Goal: Find specific page/section: Find specific page/section

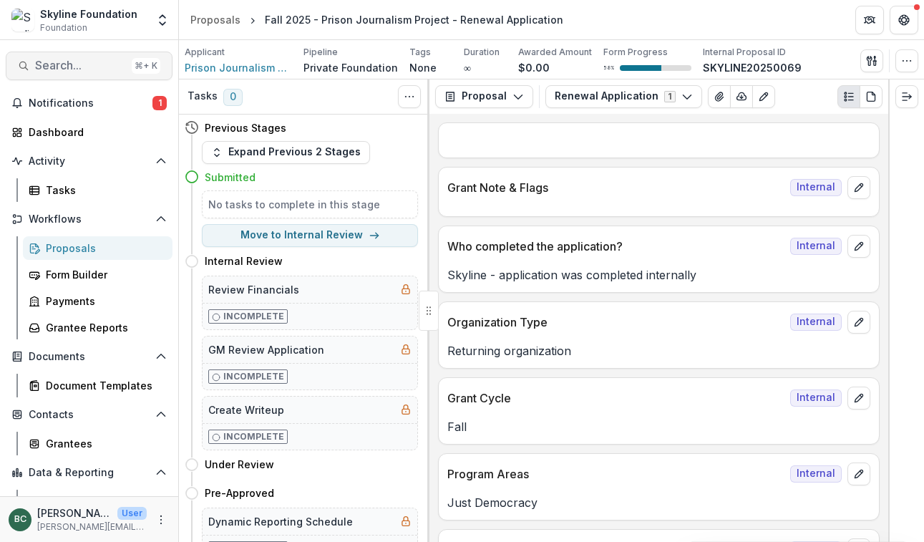
click at [97, 62] on span "Search..." at bounding box center [80, 66] width 91 height 14
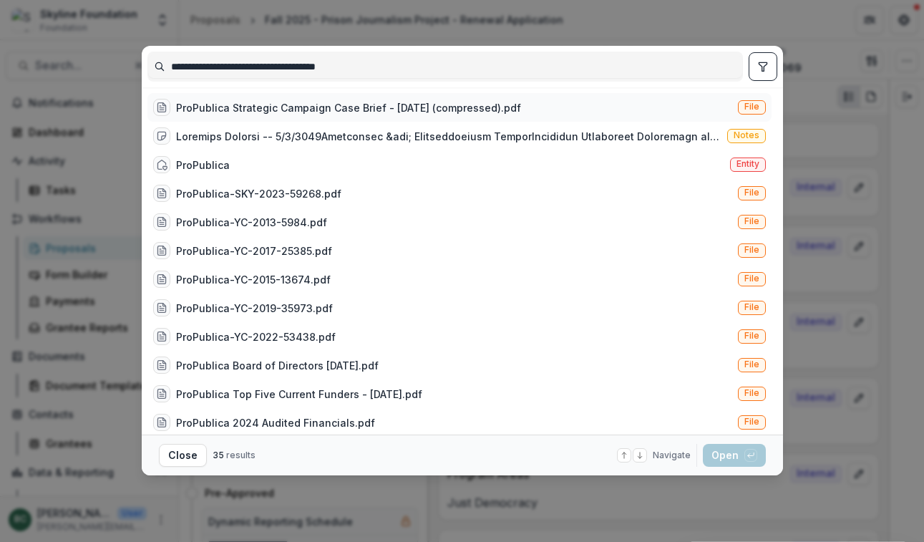
type input "**********"
click at [500, 107] on div "ProPublica Strategic Campaign Case Brief - [DATE] (compressed).pdf" at bounding box center [348, 107] width 345 height 15
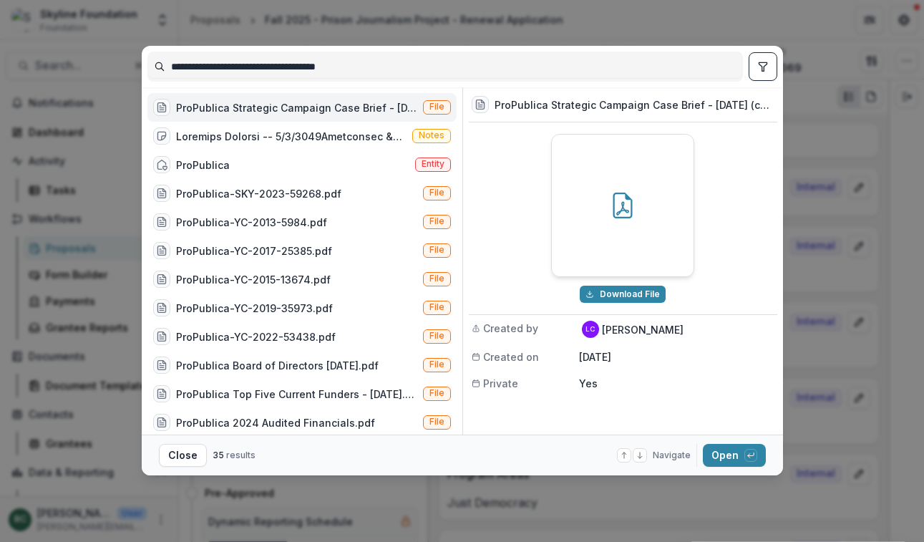
click at [572, 105] on h3 "ProPublica Strategic Campaign Case Brief - [DATE] (compressed).pdf" at bounding box center [634, 104] width 280 height 15
click at [766, 69] on icon "toggle filters" at bounding box center [762, 66] width 11 height 11
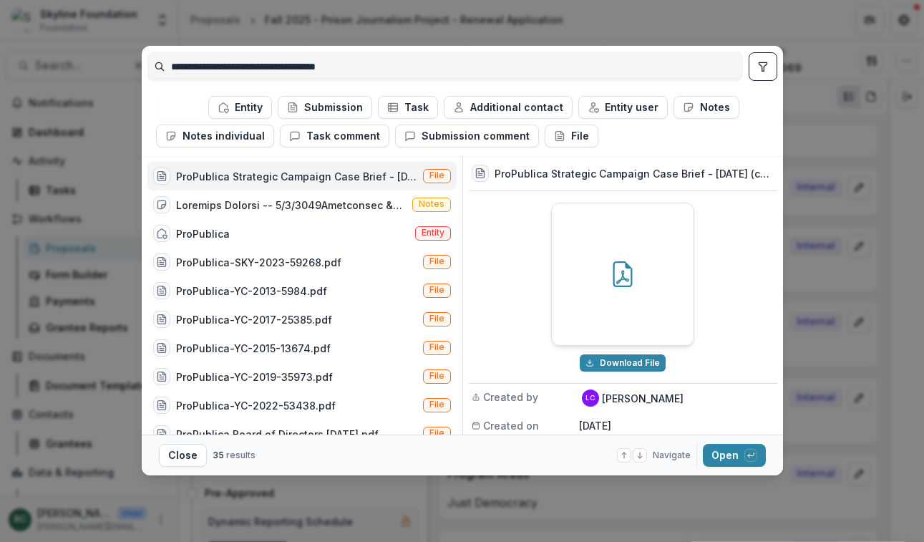
click at [429, 176] on span "File" at bounding box center [437, 176] width 28 height 14
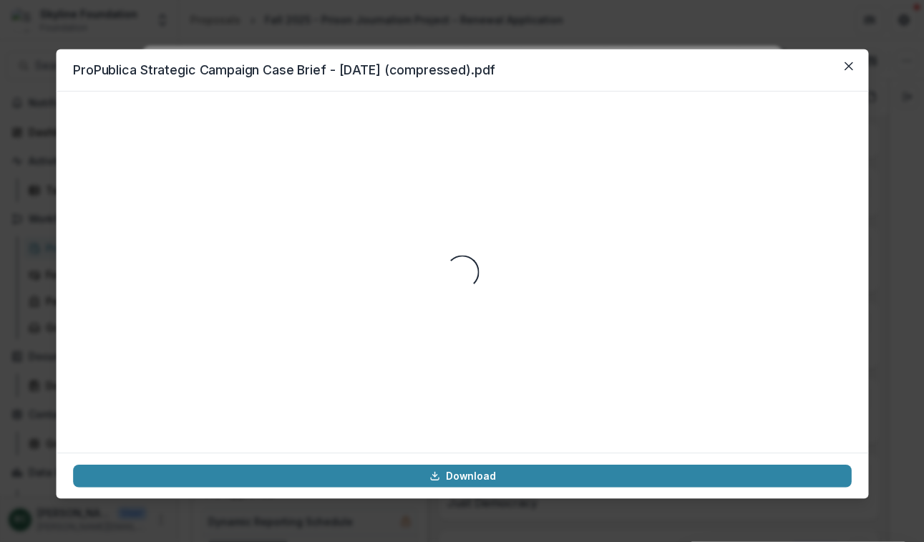
click at [429, 176] on div "Loading..." at bounding box center [462, 271] width 778 height 327
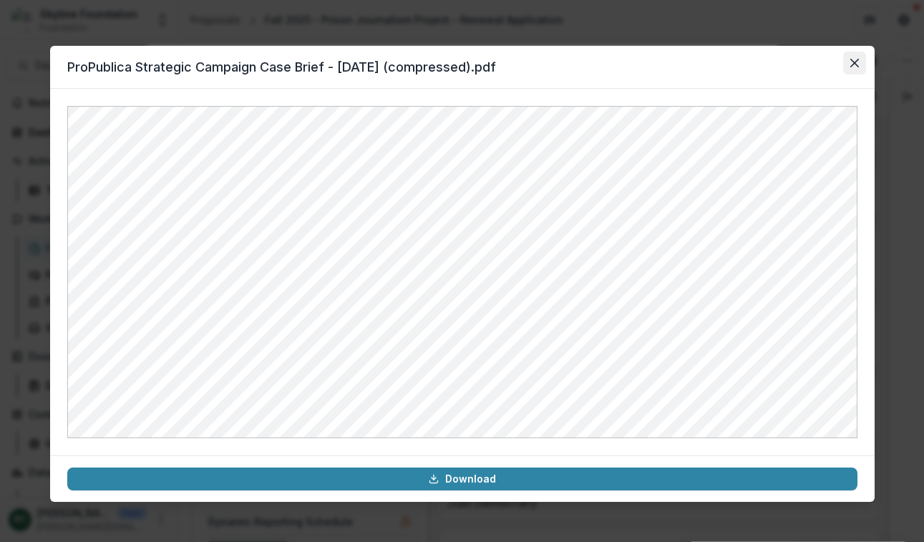
click at [859, 61] on button "Close" at bounding box center [854, 63] width 23 height 23
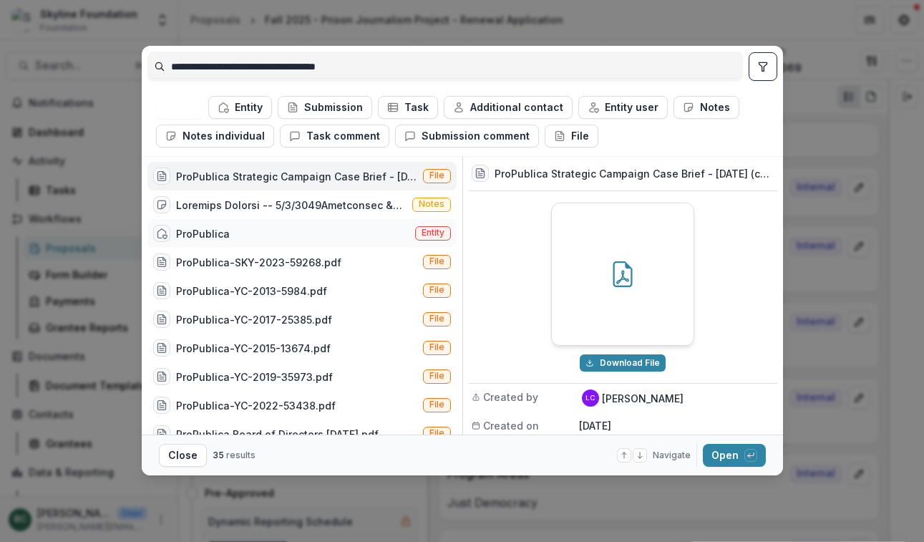
click at [356, 234] on div "ProPublica Entity" at bounding box center [301, 233] width 309 height 29
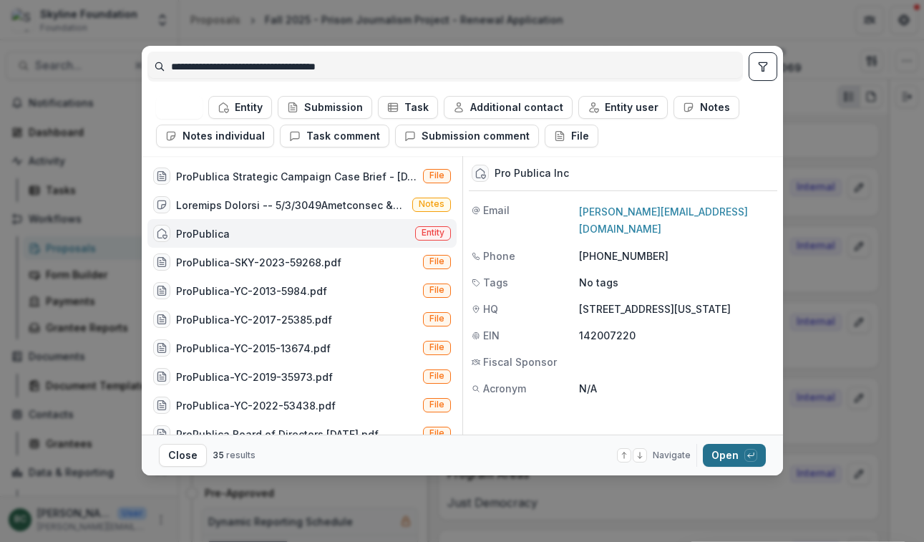
click at [735, 451] on button "Open with enter key" at bounding box center [734, 455] width 63 height 23
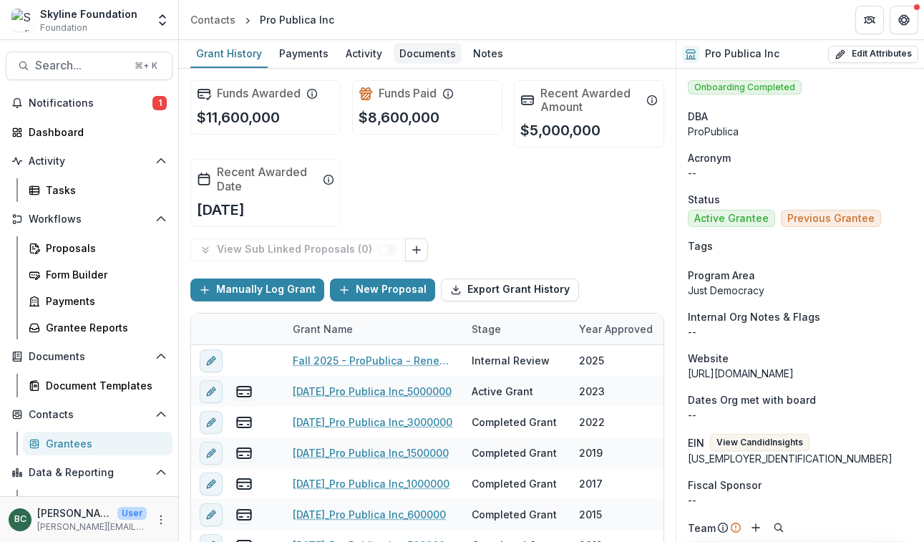
click at [424, 60] on div "Documents" at bounding box center [427, 53] width 68 height 21
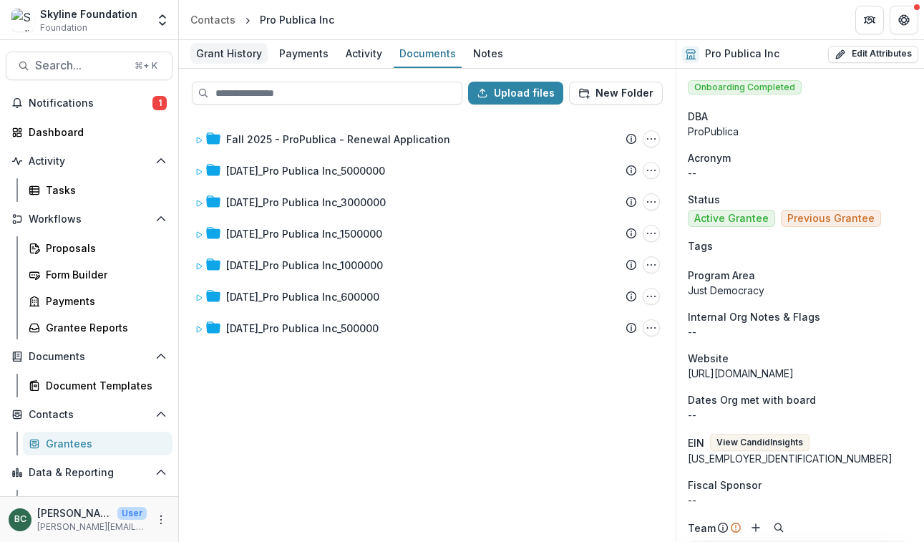
click at [241, 57] on div "Grant History" at bounding box center [228, 53] width 77 height 21
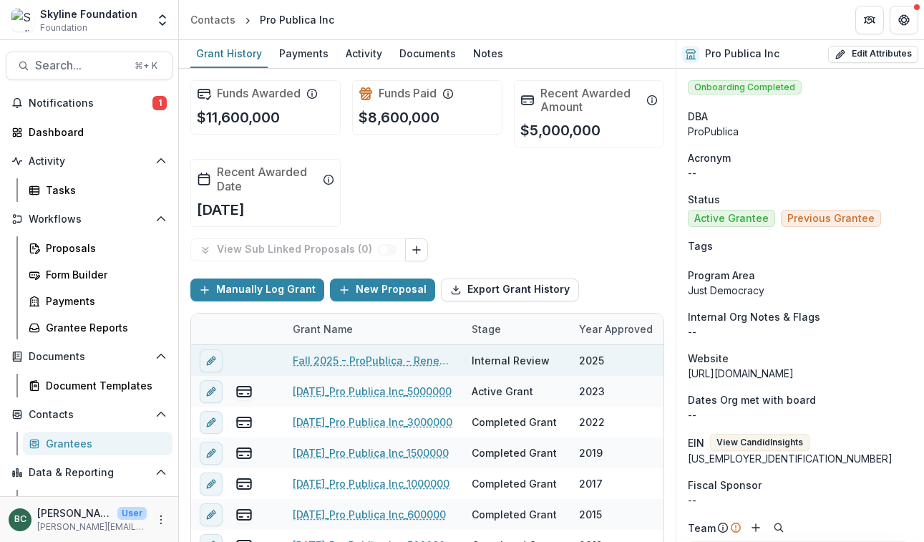
click at [407, 363] on link "Fall 2025 - ProPublica - Renewal Application" at bounding box center [374, 360] width 162 height 15
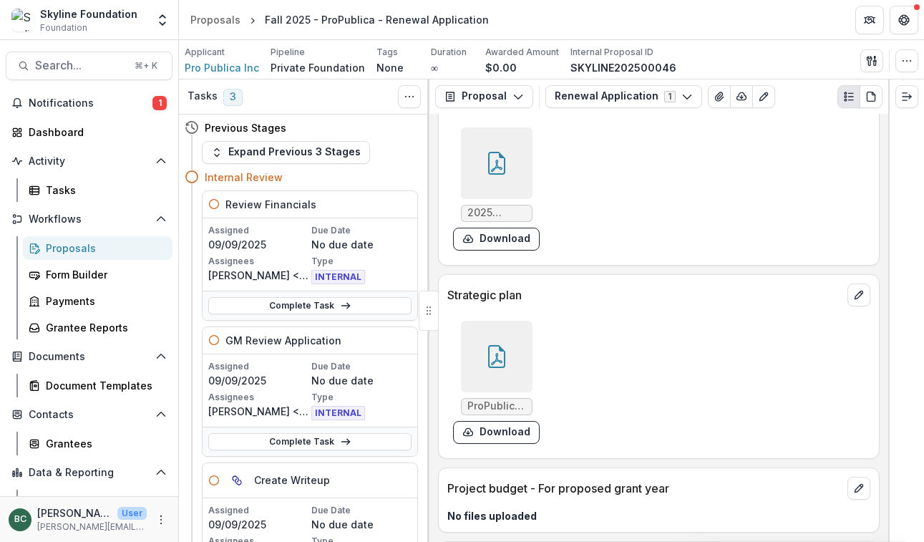
scroll to position [4119, 0]
click at [488, 367] on icon at bounding box center [496, 355] width 17 height 23
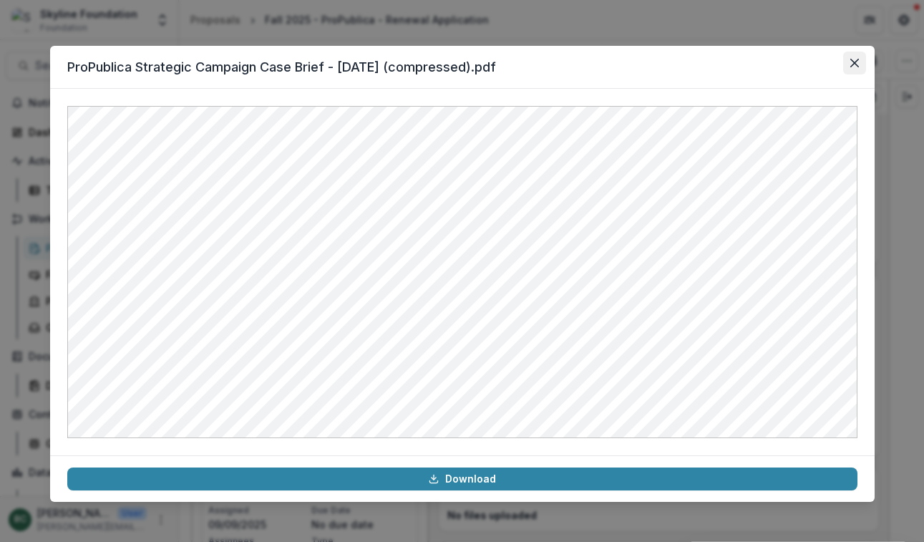
click at [854, 61] on icon "Close" at bounding box center [854, 63] width 9 height 9
